Goal: Transaction & Acquisition: Purchase product/service

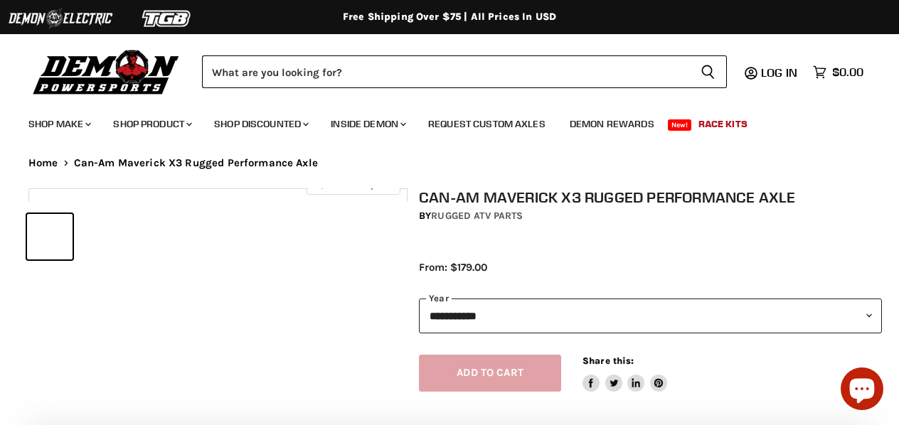
select select "******"
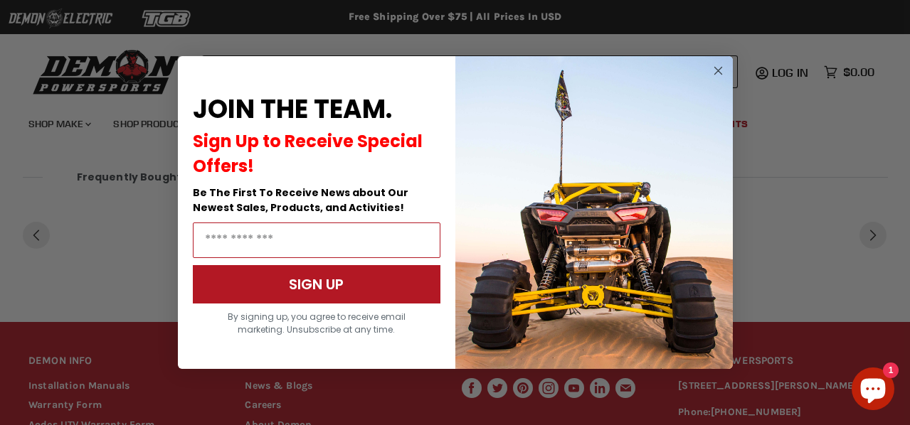
scroll to position [1079, 0]
